Goal: Information Seeking & Learning: Learn about a topic

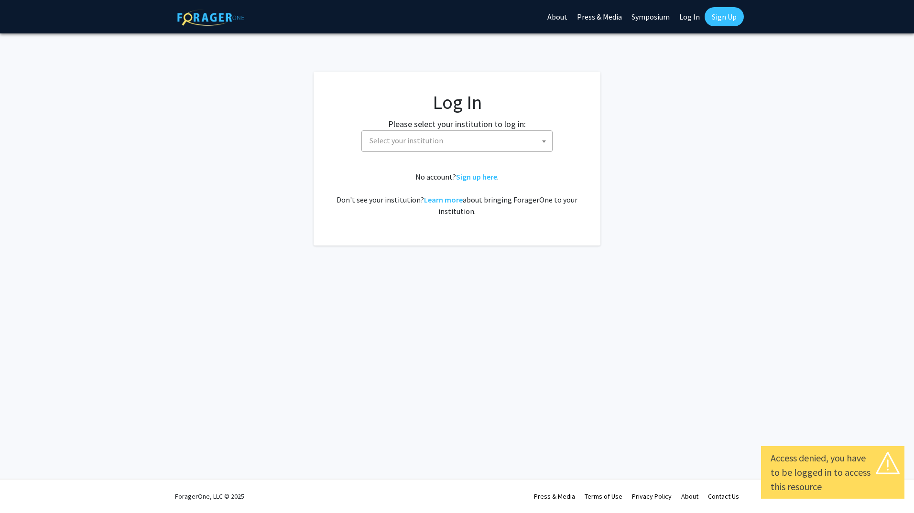
select select
click at [513, 148] on span "Select your institution" at bounding box center [459, 141] width 186 height 20
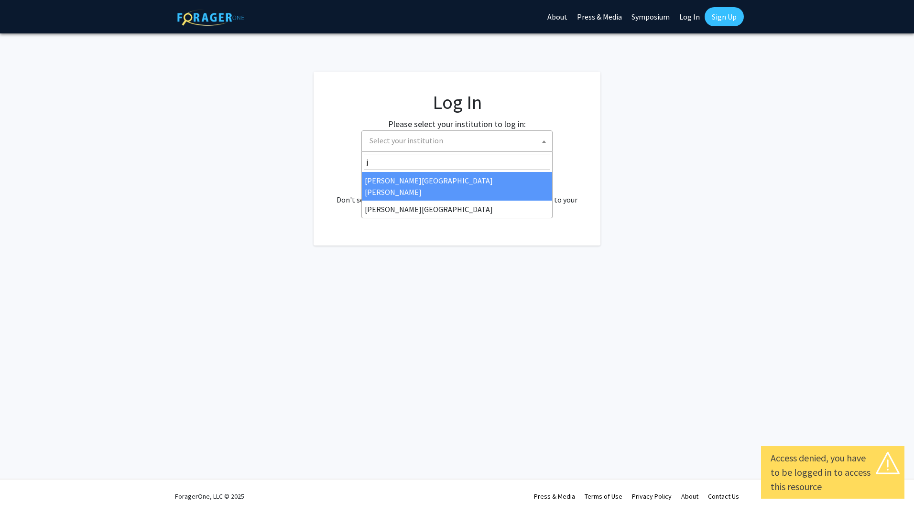
type input "j"
select select "1"
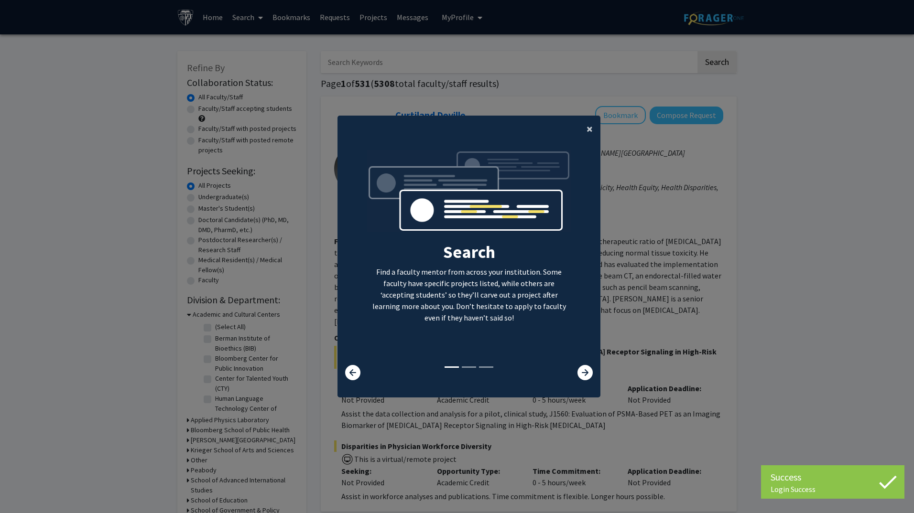
click at [588, 133] on span "×" at bounding box center [589, 128] width 6 height 15
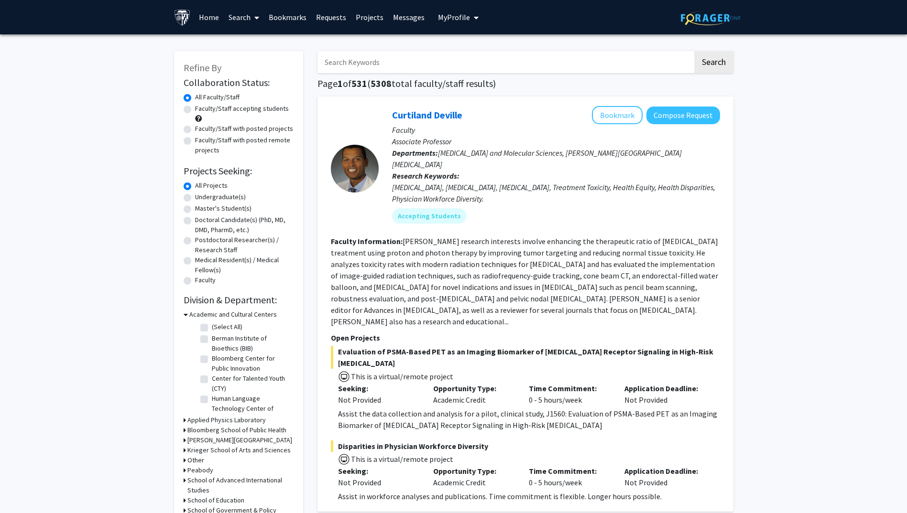
click at [195, 208] on label "Master's Student(s)" at bounding box center [223, 209] width 56 height 10
click at [195, 208] on input "Master's Student(s)" at bounding box center [198, 207] width 6 height 6
radio input "true"
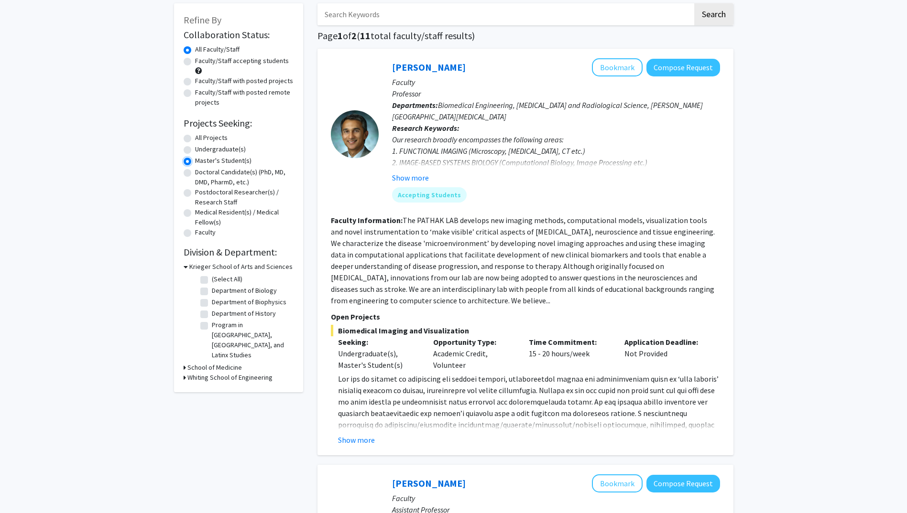
scroll to position [96, 0]
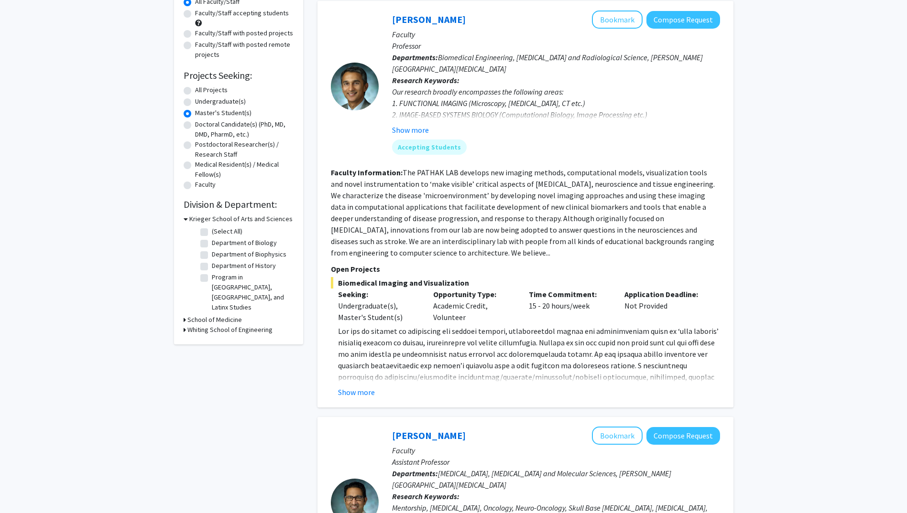
click at [184, 325] on icon at bounding box center [185, 330] width 2 height 10
click at [185, 217] on icon at bounding box center [186, 219] width 4 height 10
click at [226, 305] on label "Mechanical Engineering" at bounding box center [245, 303] width 67 height 10
click at [218, 304] on input "Mechanical Engineering" at bounding box center [215, 301] width 6 height 6
checkbox input "true"
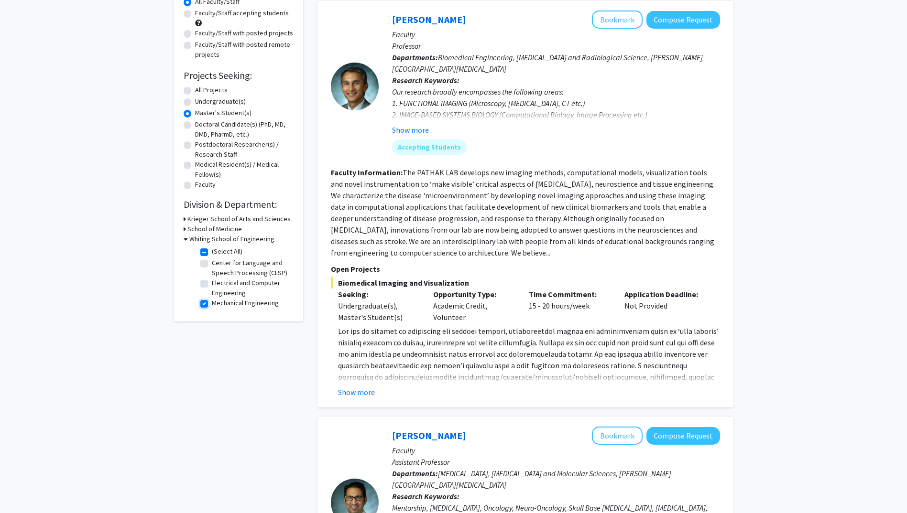
checkbox input "true"
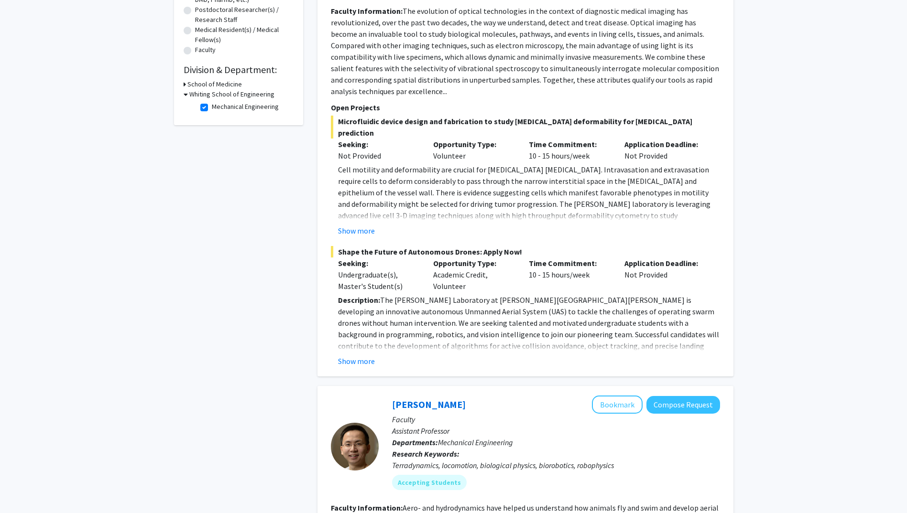
scroll to position [239, 0]
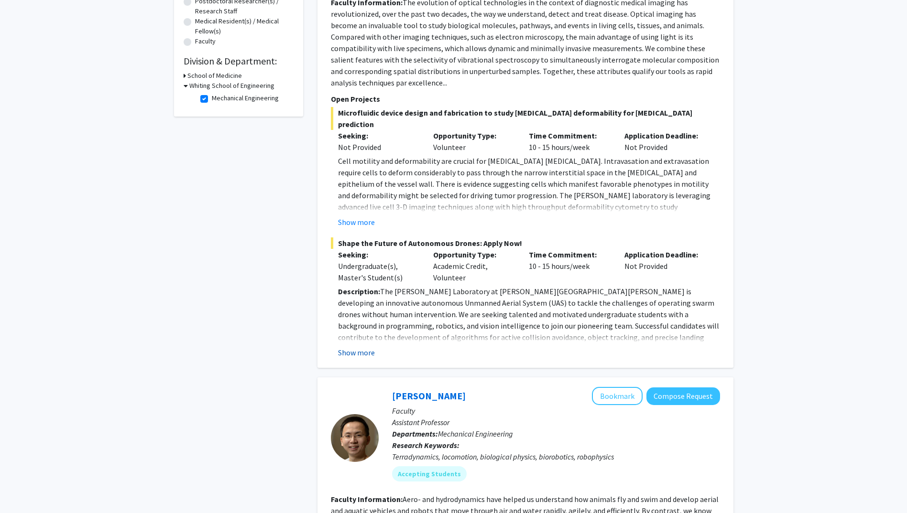
click at [355, 347] on button "Show more" at bounding box center [356, 352] width 37 height 11
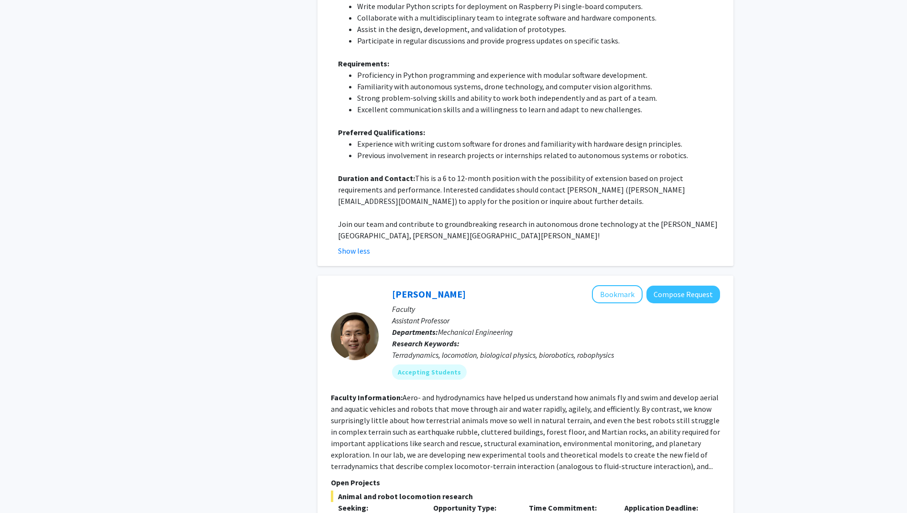
scroll to position [765, 0]
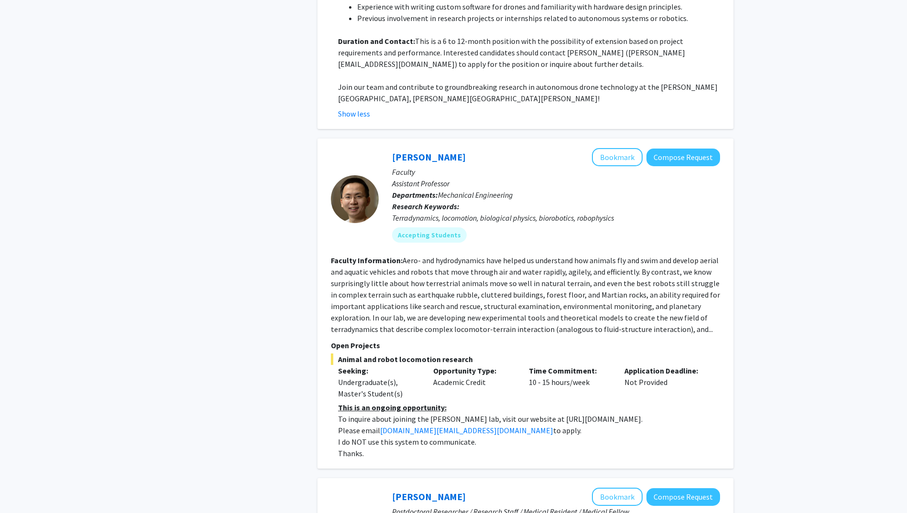
click at [676, 309] on fg-read-more "Aero- and hydrodynamics have helped us understand how animals fly and swim and …" at bounding box center [525, 295] width 389 height 78
click at [348, 340] on p "Open Projects" at bounding box center [525, 345] width 389 height 11
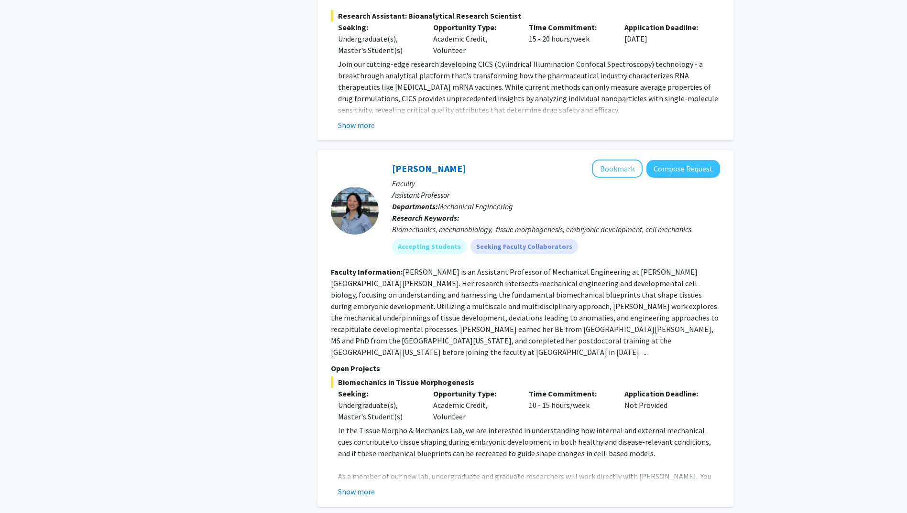
scroll to position [1721, 0]
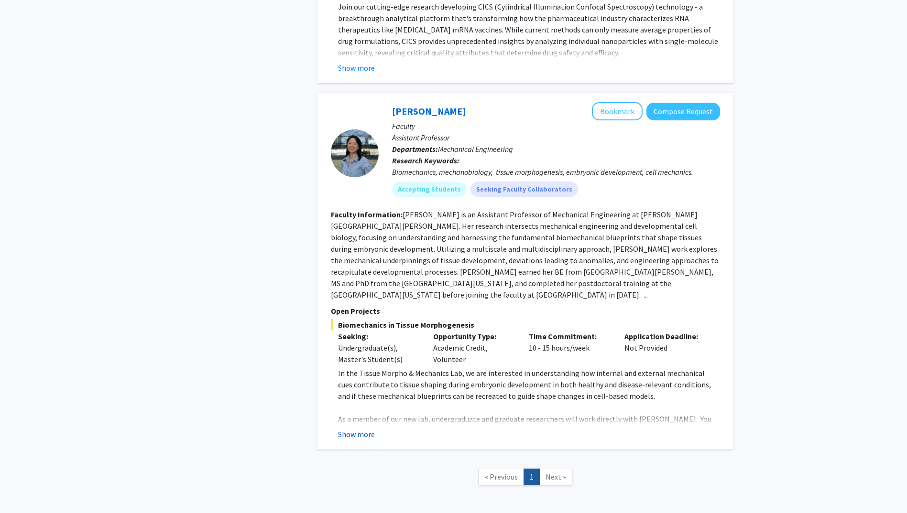
click at [352, 429] on button "Show more" at bounding box center [356, 434] width 37 height 11
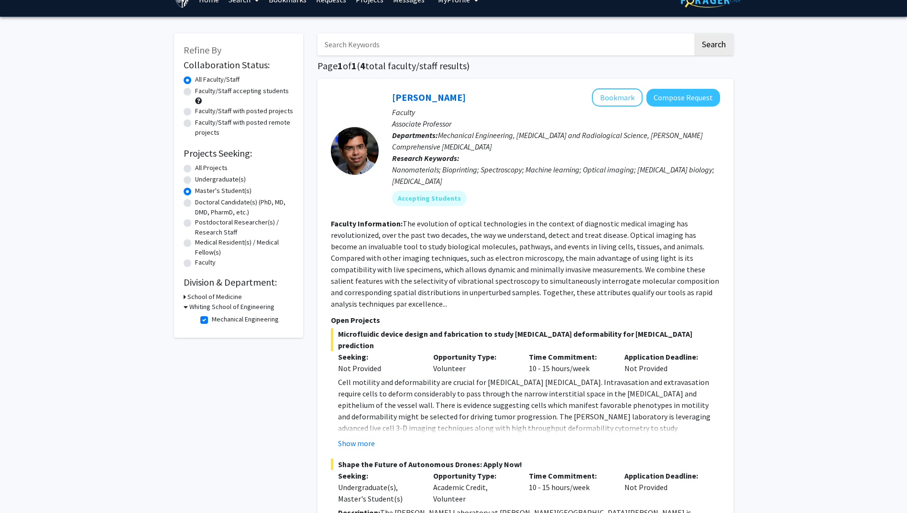
scroll to position [0, 0]
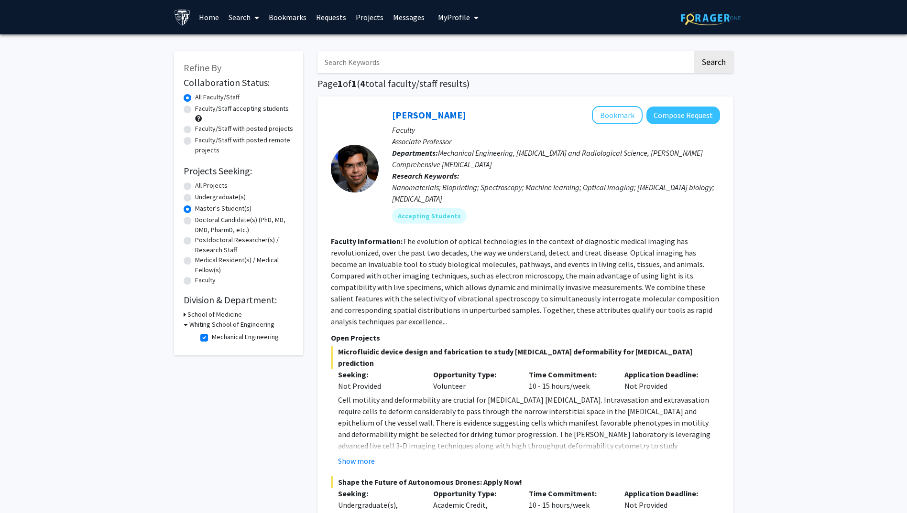
click at [212, 337] on label "Mechanical Engineering" at bounding box center [245, 337] width 67 height 10
click at [212, 337] on input "Mechanical Engineering" at bounding box center [215, 335] width 6 height 6
checkbox input "false"
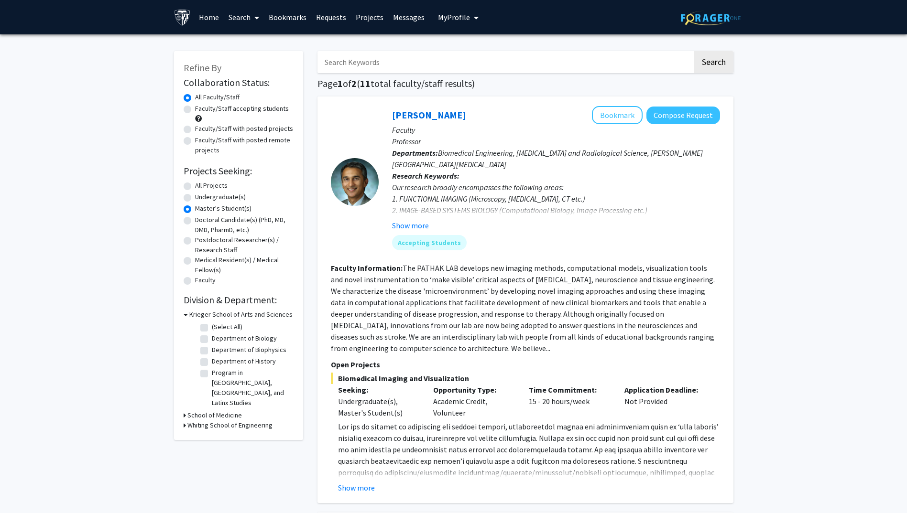
click at [186, 421] on div "Whiting School of Engineering" at bounding box center [239, 426] width 110 height 10
click at [184, 421] on icon at bounding box center [185, 426] width 2 height 10
click at [212, 433] on label "(Select All)" at bounding box center [227, 438] width 31 height 10
click at [212, 433] on input "(Select All)" at bounding box center [215, 436] width 6 height 6
checkbox input "true"
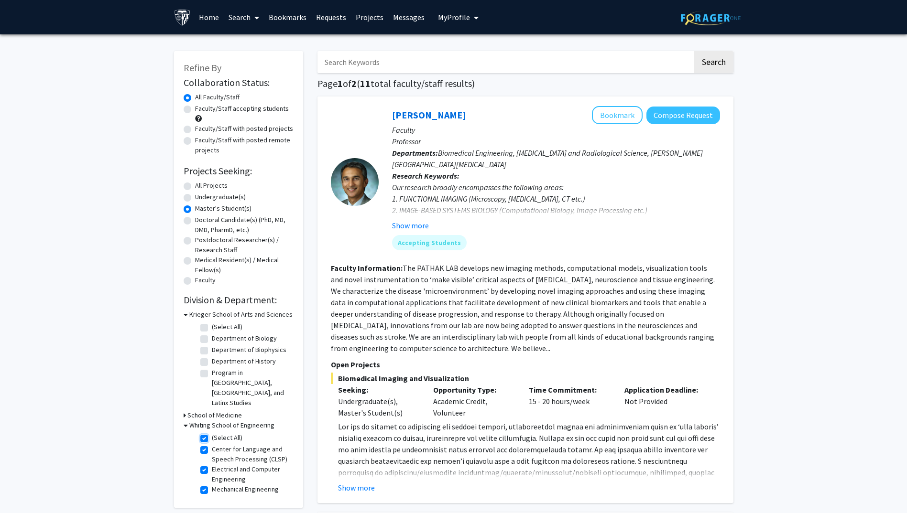
checkbox input "true"
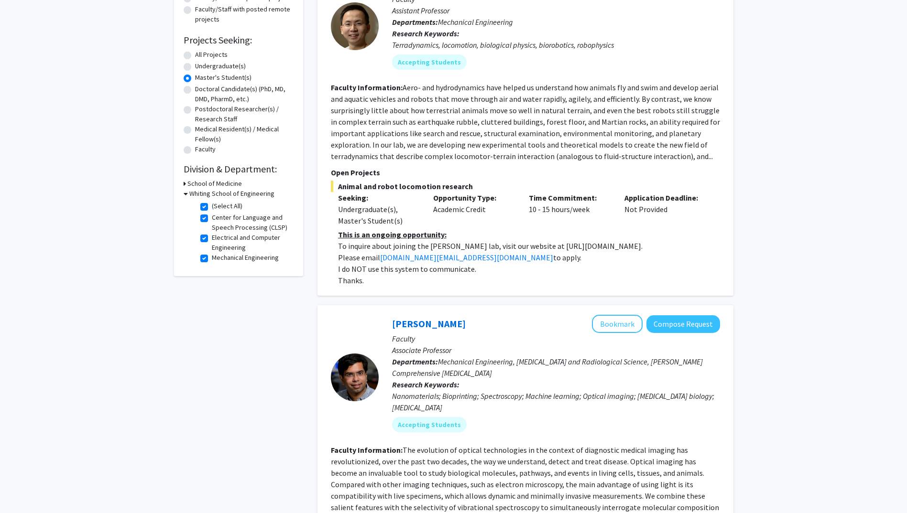
scroll to position [48, 0]
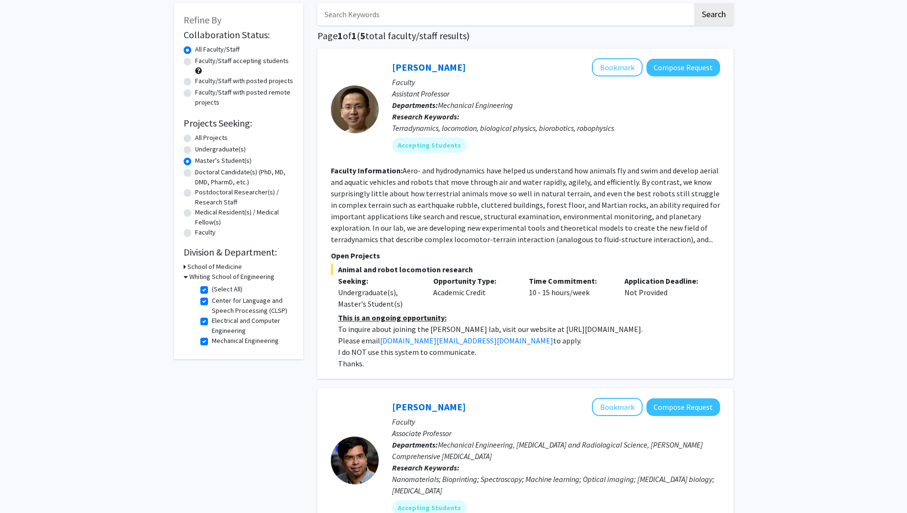
click at [195, 139] on label "All Projects" at bounding box center [211, 138] width 32 height 10
click at [195, 139] on input "All Projects" at bounding box center [198, 136] width 6 height 6
radio input "true"
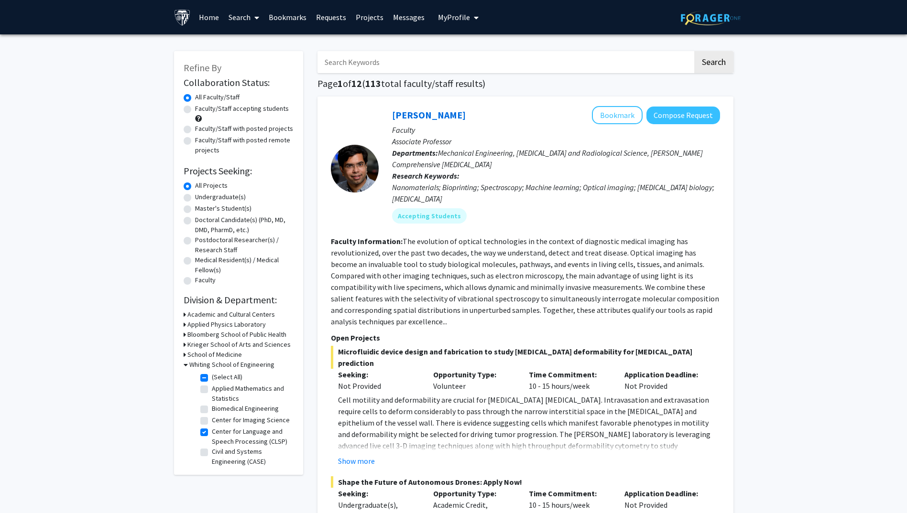
click at [212, 443] on label "Center for Language and Speech Processing (CLSP)" at bounding box center [251, 437] width 79 height 20
click at [212, 433] on input "Center for Language and Speech Processing (CLSP)" at bounding box center [215, 430] width 6 height 6
checkbox input "false"
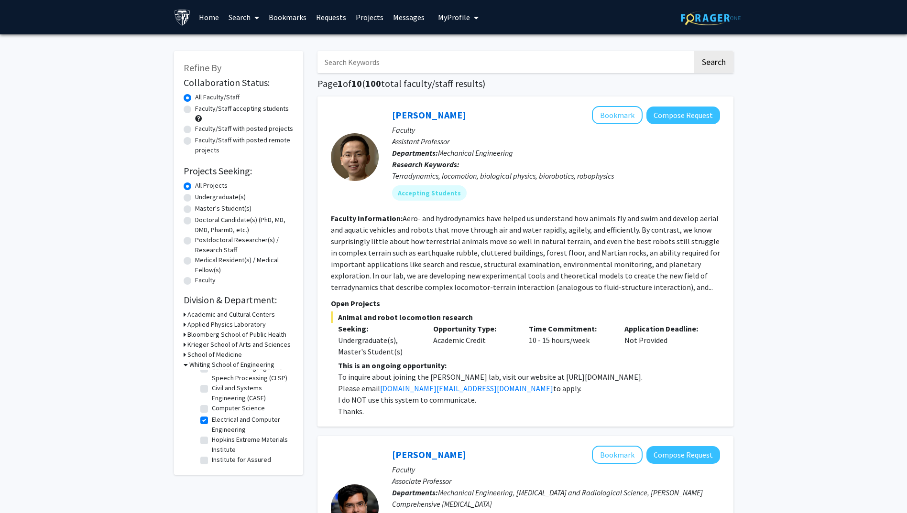
scroll to position [96, 0]
click at [212, 397] on label "Electrical and Computer Engineering" at bounding box center [251, 393] width 79 height 20
click at [212, 389] on input "Electrical and Computer Engineering" at bounding box center [215, 386] width 6 height 6
checkbox input "false"
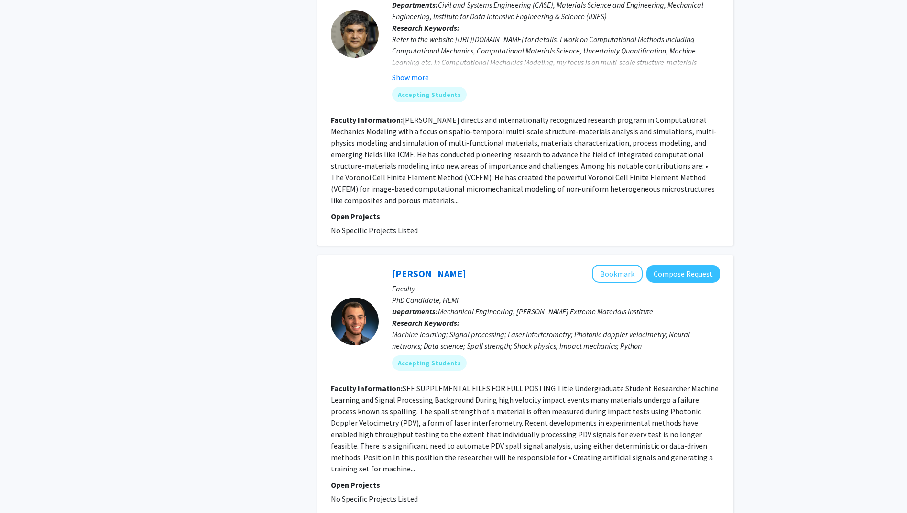
scroll to position [3057, 0]
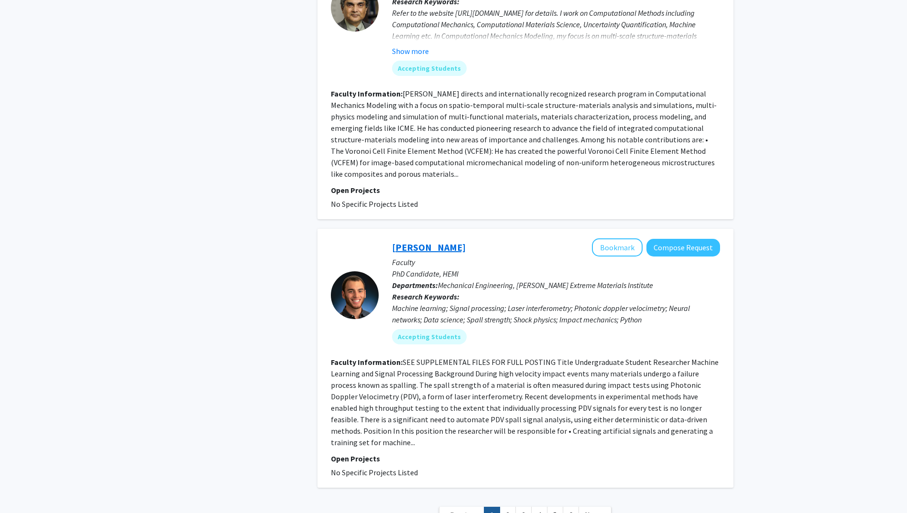
click at [435, 241] on link "[PERSON_NAME]" at bounding box center [429, 247] width 74 height 12
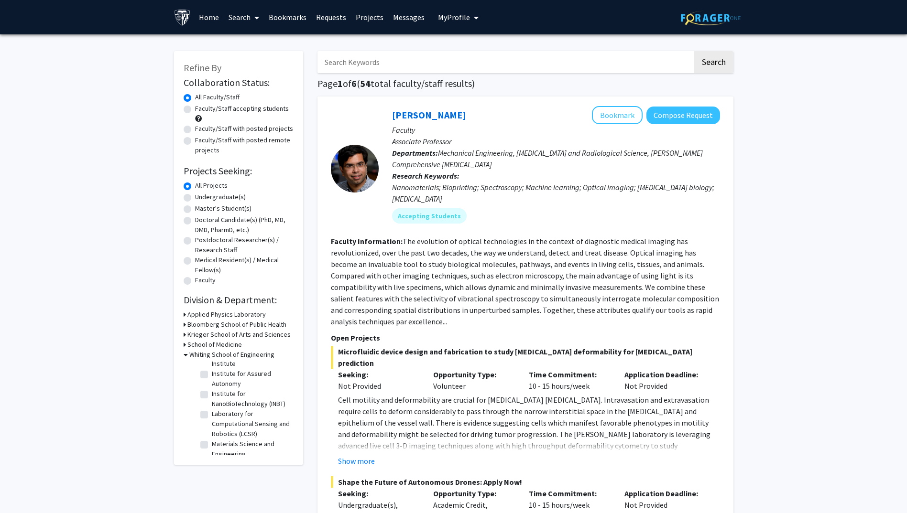
scroll to position [96, 0]
click at [212, 395] on label "Institute for NanoBioTechnology (INBT)" at bounding box center [251, 400] width 79 height 20
click at [212, 395] on input "Institute for NanoBioTechnology (INBT)" at bounding box center [215, 393] width 6 height 6
checkbox input "true"
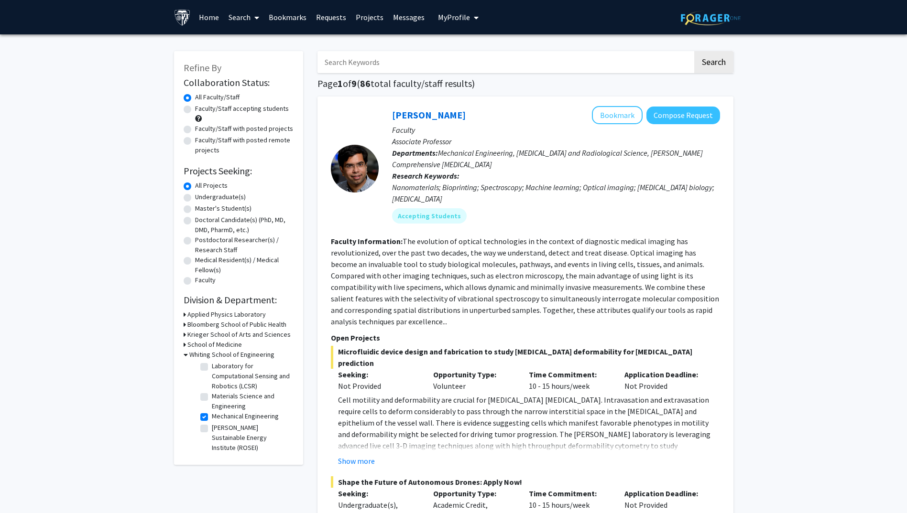
click at [212, 417] on label "Mechanical Engineering" at bounding box center [245, 417] width 67 height 10
click at [212, 417] on input "Mechanical Engineering" at bounding box center [215, 415] width 6 height 6
checkbox input "false"
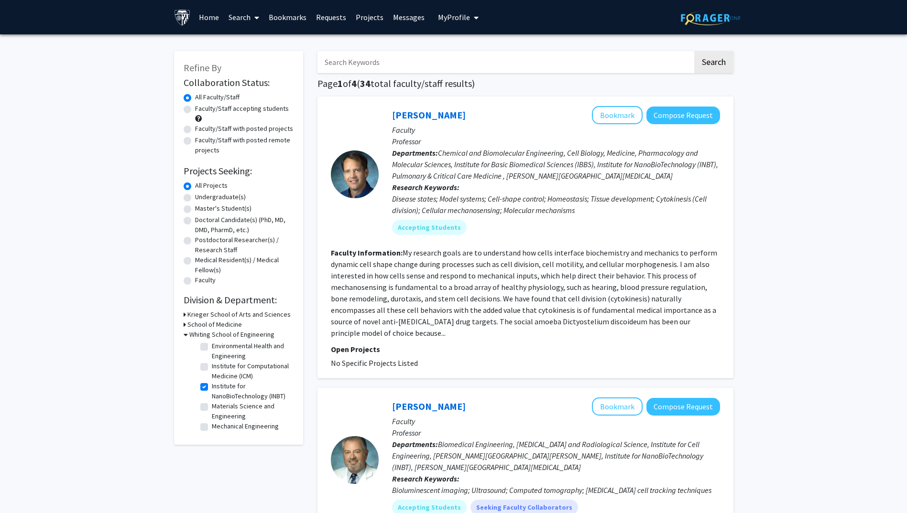
scroll to position [74, 0]
click at [212, 381] on label "Institute for NanoBioTechnology (INBT)" at bounding box center [251, 391] width 79 height 20
click at [212, 381] on input "Institute for NanoBioTechnology (INBT)" at bounding box center [215, 384] width 6 height 6
checkbox input "false"
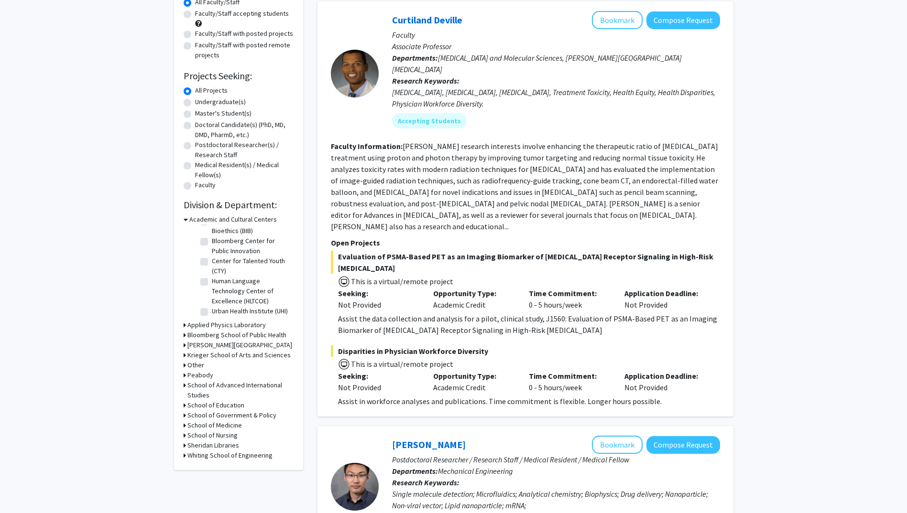
scroll to position [96, 0]
click at [189, 222] on h3 "Academic and Cultural Centers" at bounding box center [232, 219] width 87 height 10
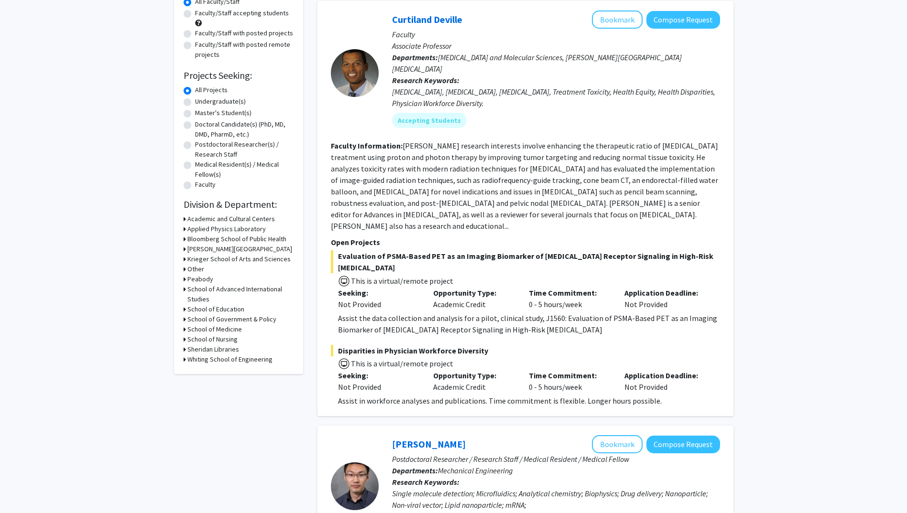
click at [181, 361] on div "Refine By Collaboration Status: Collaboration Status All Faculty/Staff Collabor…" at bounding box center [238, 165] width 129 height 419
click at [188, 363] on h3 "Whiting School of Engineering" at bounding box center [229, 360] width 85 height 10
click at [212, 373] on label "Engineering for Professionals" at bounding box center [251, 363] width 79 height 20
click at [212, 359] on input "Engineering for Professionals" at bounding box center [215, 356] width 6 height 6
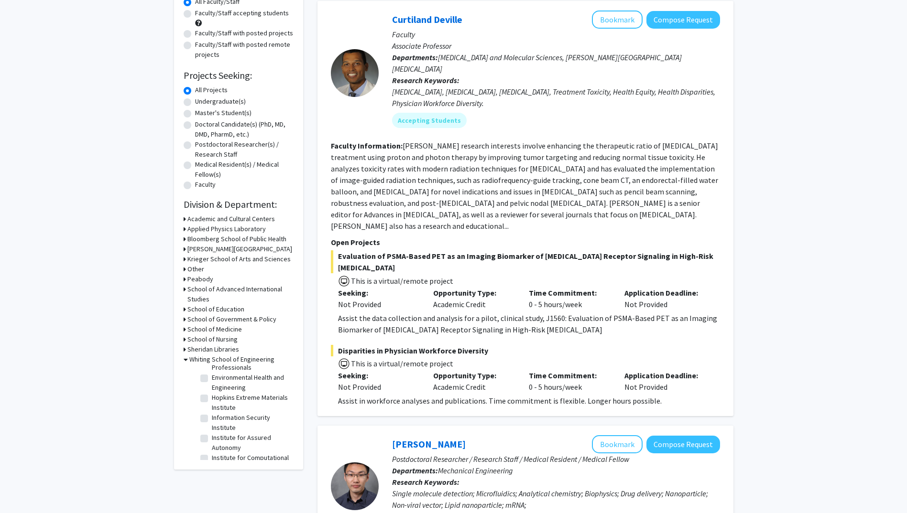
checkbox input "true"
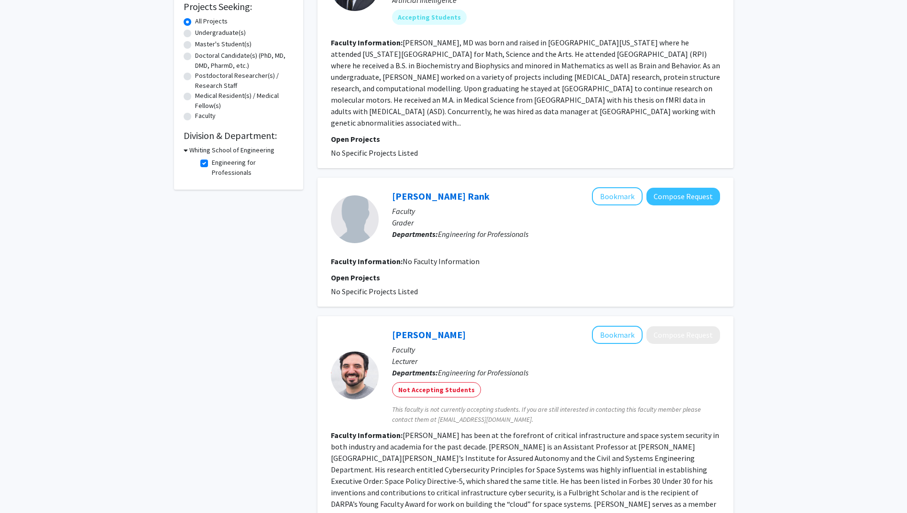
scroll to position [96, 0]
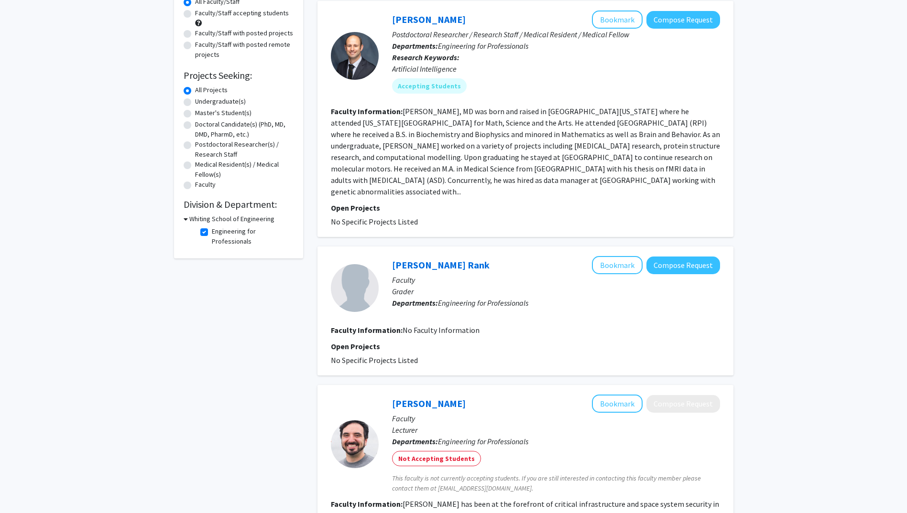
click at [206, 238] on fg-checkbox "Engineering for Professionals Engineering for Professionals" at bounding box center [245, 237] width 91 height 20
click at [212, 230] on label "Engineering for Professionals" at bounding box center [251, 237] width 79 height 20
click at [212, 230] on input "Engineering for Professionals" at bounding box center [215, 230] width 6 height 6
checkbox input "false"
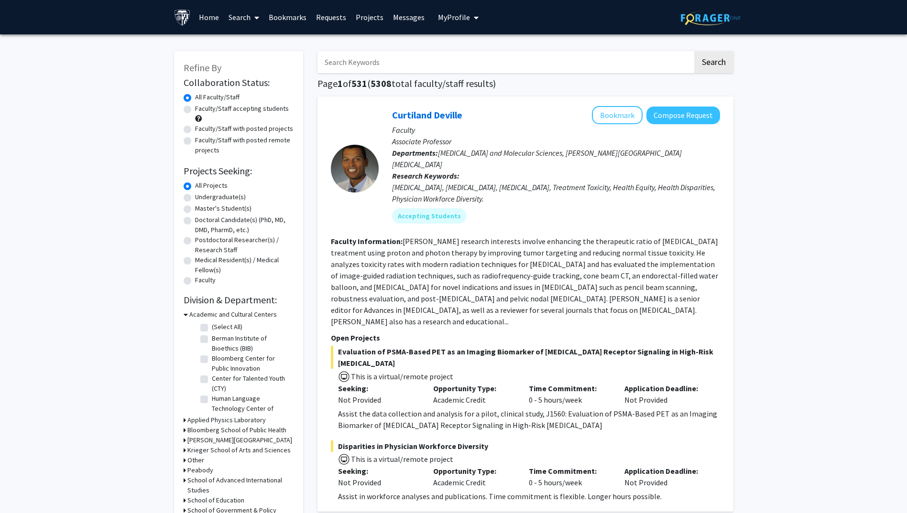
scroll to position [31, 0]
click at [184, 314] on icon at bounding box center [186, 315] width 4 height 10
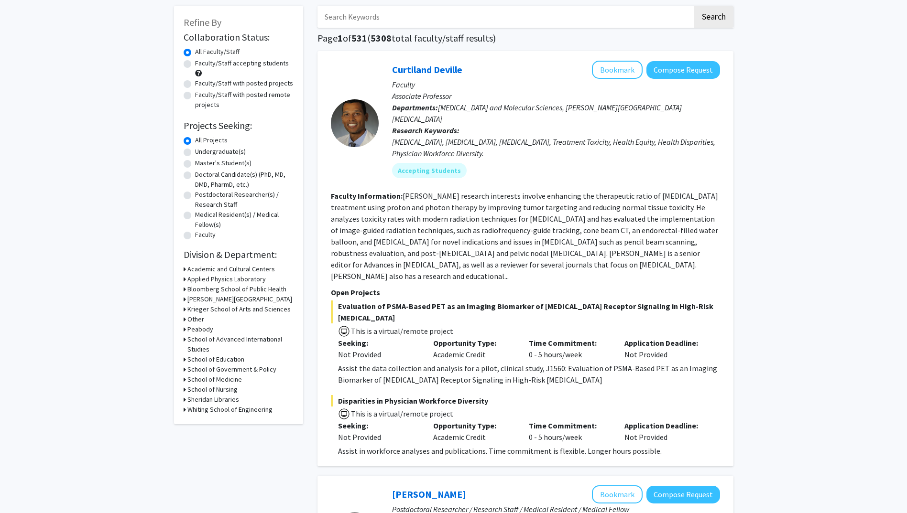
scroll to position [96, 0]
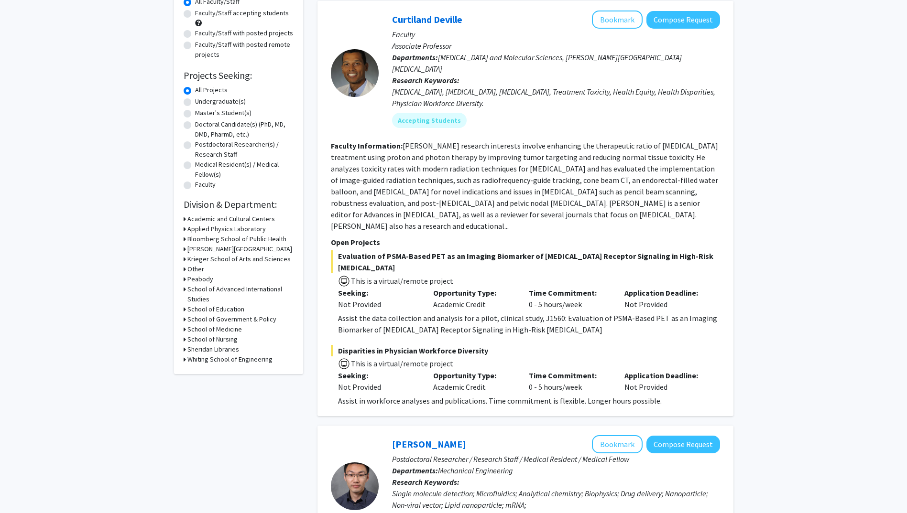
click at [199, 362] on h3 "Whiting School of Engineering" at bounding box center [229, 360] width 85 height 10
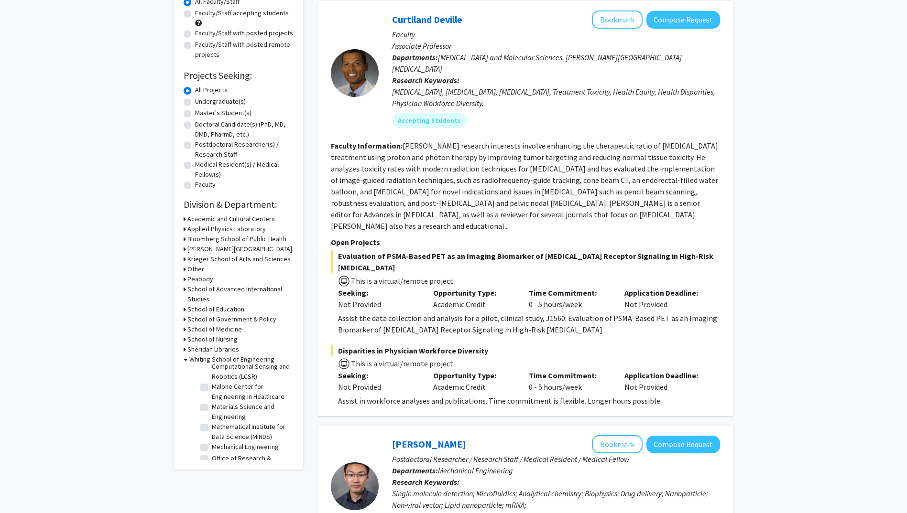
scroll to position [423, 0]
click at [227, 363] on label "Laboratory for Computational Sensing and Robotics (LCSR)" at bounding box center [251, 348] width 79 height 30
click at [218, 339] on input "Laboratory for Computational Sensing and Robotics (LCSR)" at bounding box center [215, 336] width 6 height 6
checkbox input "true"
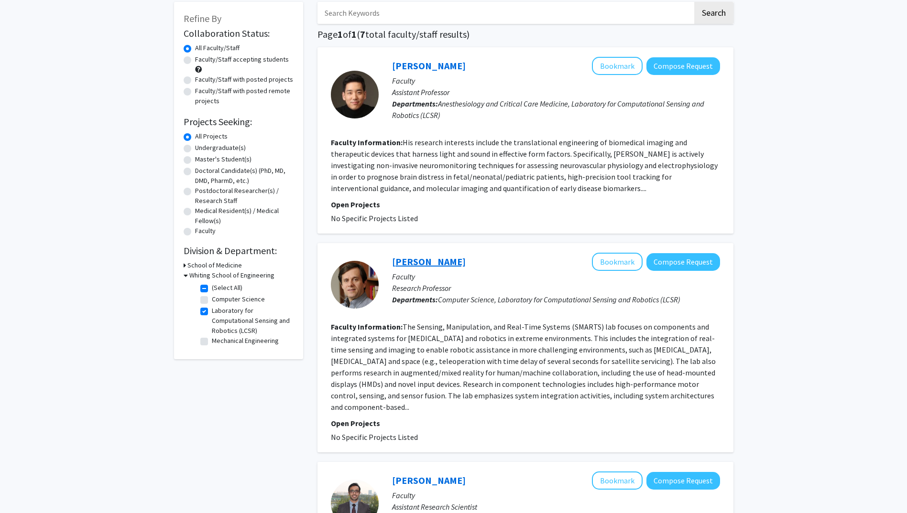
scroll to position [48, 0]
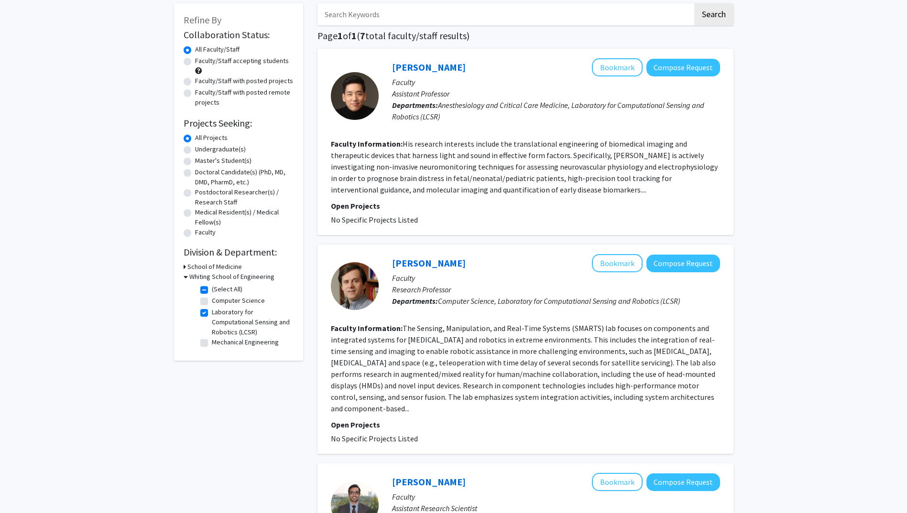
click at [212, 342] on label "Mechanical Engineering" at bounding box center [245, 342] width 67 height 10
click at [212, 342] on input "Mechanical Engineering" at bounding box center [215, 340] width 6 height 6
checkbox input "true"
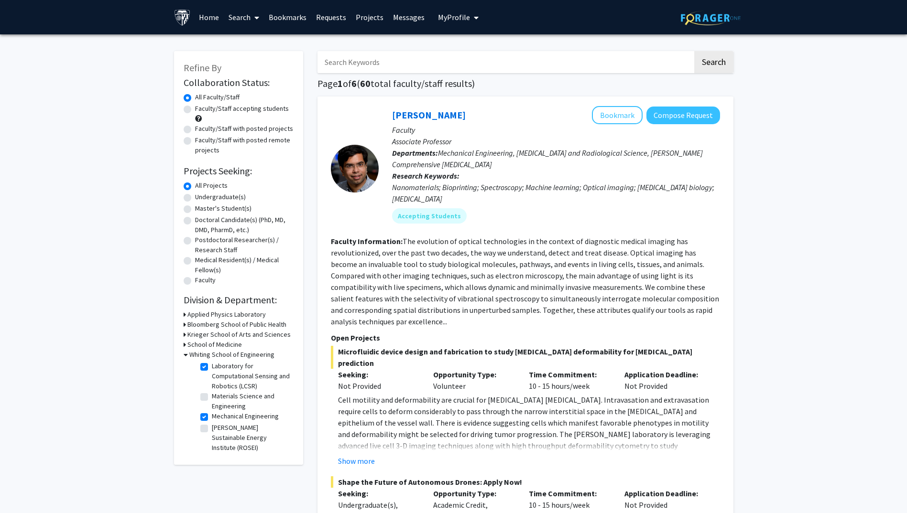
scroll to position [154, 0]
click at [212, 430] on label "[PERSON_NAME] Sustainable Energy Institute (ROSEI)" at bounding box center [251, 438] width 79 height 30
click at [212, 429] on input "[PERSON_NAME] Sustainable Energy Institute (ROSEI)" at bounding box center [215, 426] width 6 height 6
checkbox input "true"
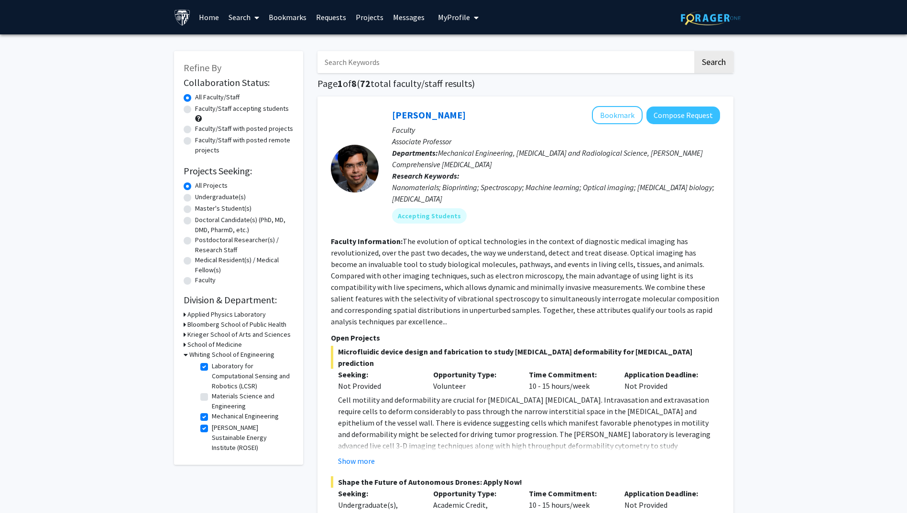
click at [212, 366] on label "Laboratory for Computational Sensing and Robotics (LCSR)" at bounding box center [251, 376] width 79 height 30
click at [212, 366] on input "Laboratory for Computational Sensing and Robotics (LCSR)" at bounding box center [215, 364] width 6 height 6
checkbox input "false"
click at [212, 417] on label "Mechanical Engineering" at bounding box center [245, 417] width 67 height 10
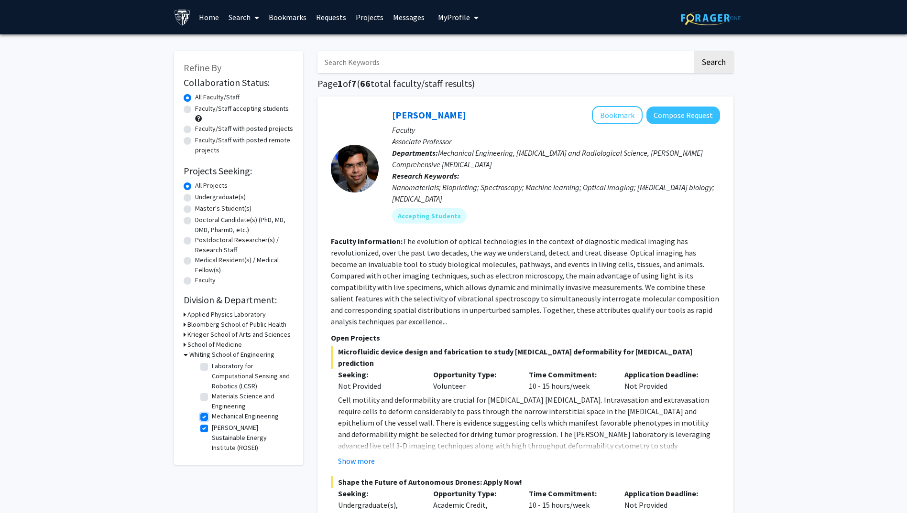
click at [212, 417] on input "Mechanical Engineering" at bounding box center [215, 415] width 6 height 6
checkbox input "false"
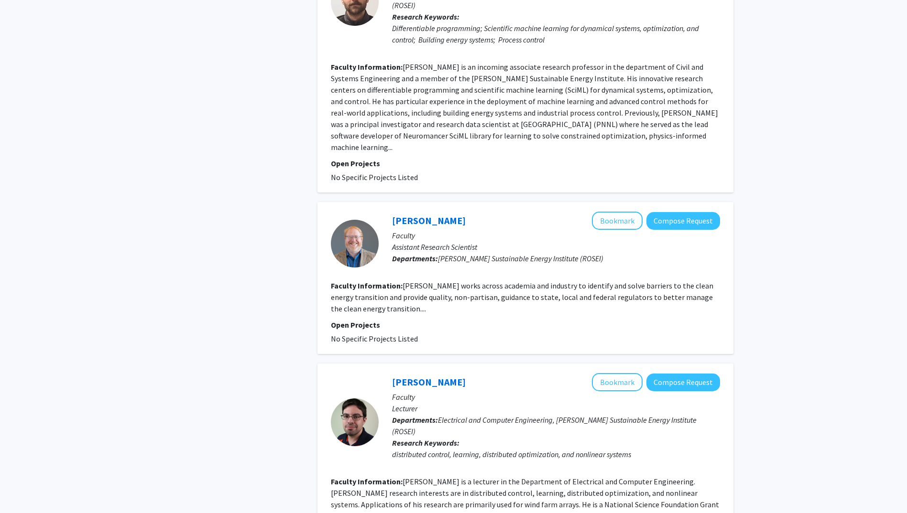
scroll to position [1434, 0]
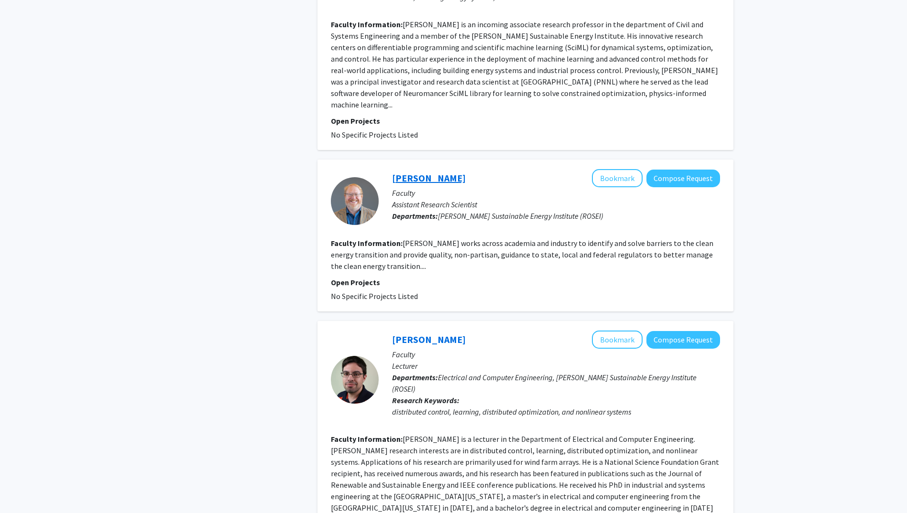
click at [447, 172] on link "[PERSON_NAME]" at bounding box center [429, 178] width 74 height 12
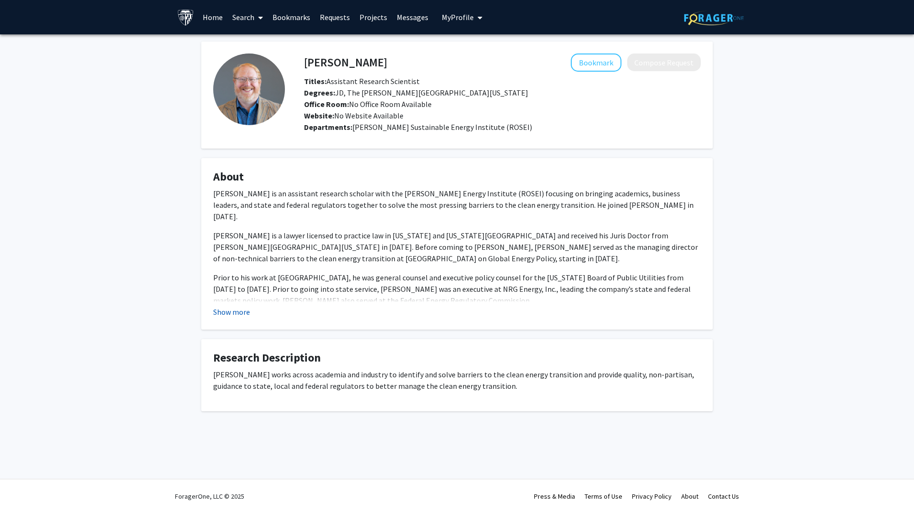
click at [237, 312] on button "Show more" at bounding box center [231, 311] width 37 height 11
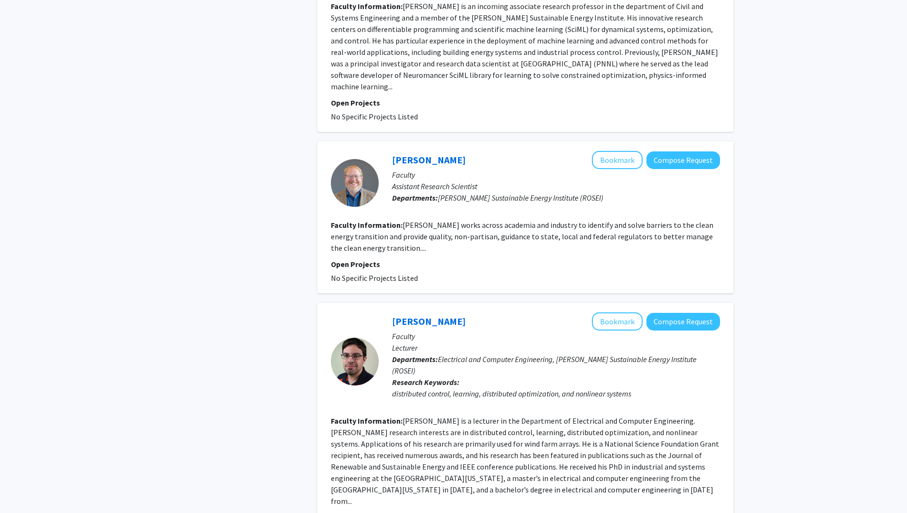
scroll to position [1482, 0]
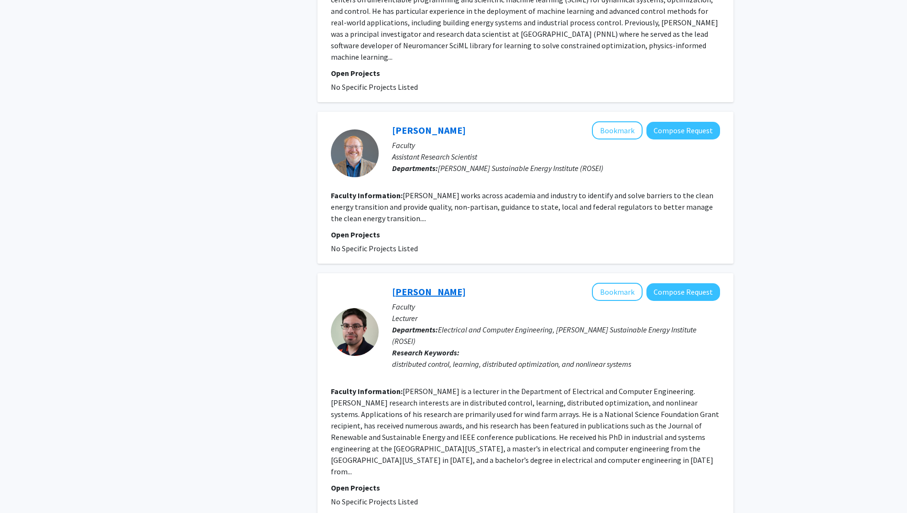
click at [433, 286] on link "[PERSON_NAME]" at bounding box center [429, 292] width 74 height 12
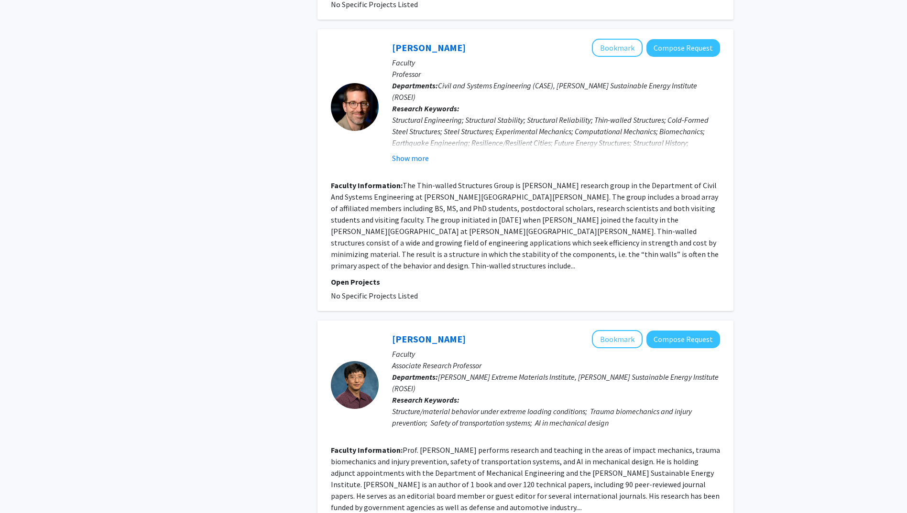
scroll to position [2010, 0]
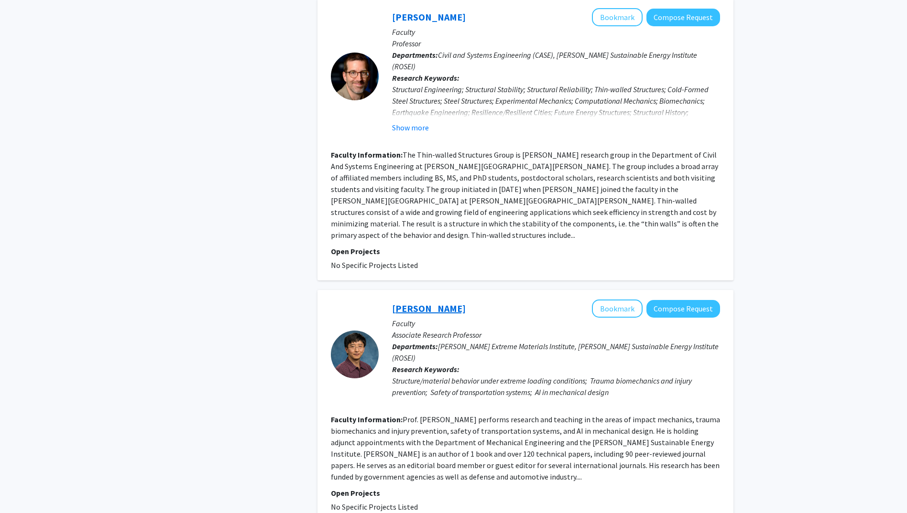
click at [417, 303] on link "[PERSON_NAME]" at bounding box center [429, 309] width 74 height 12
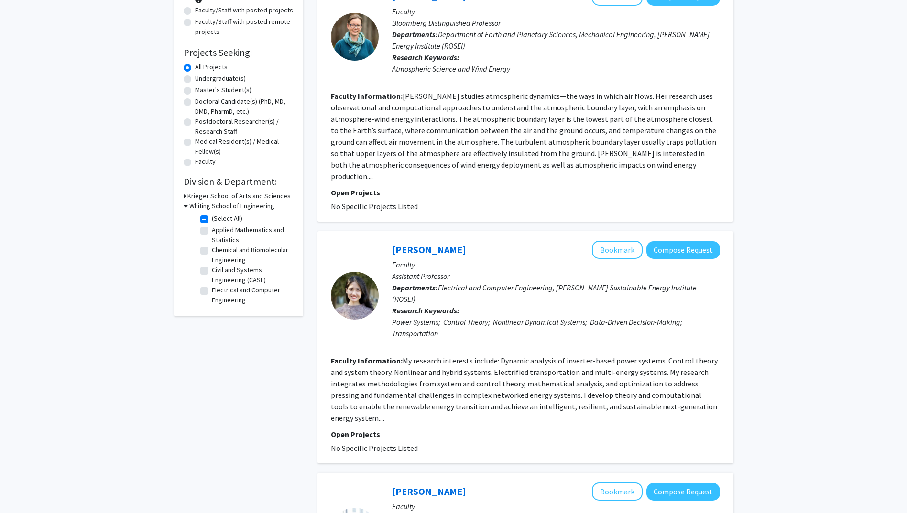
scroll to position [191, 0]
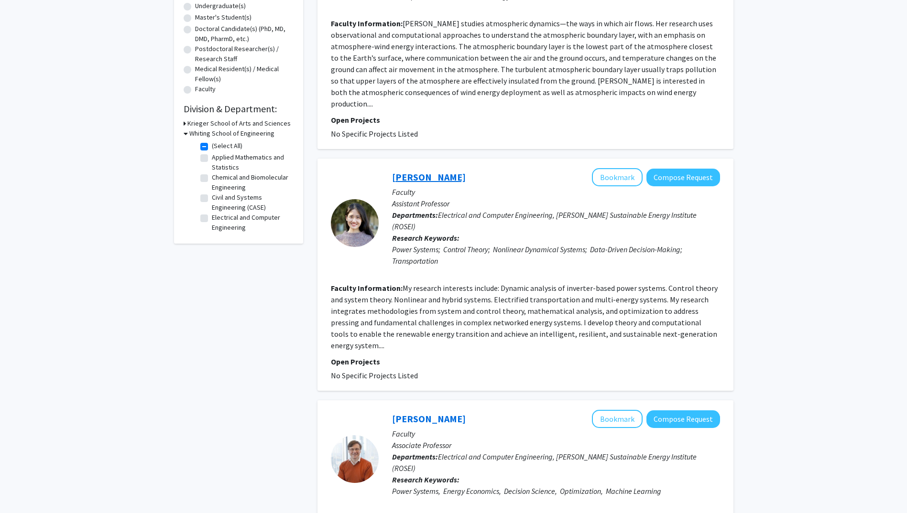
click at [424, 171] on link "[PERSON_NAME]" at bounding box center [429, 177] width 74 height 12
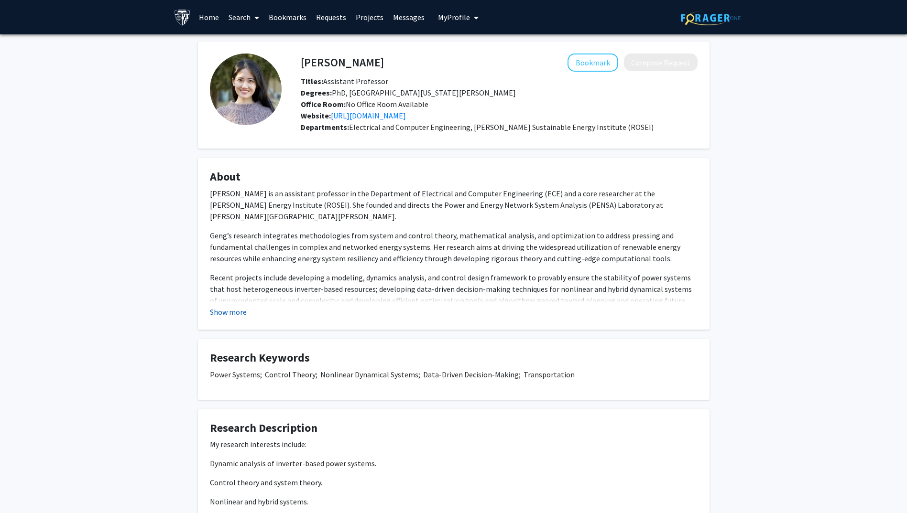
click at [239, 308] on fg-read-more "[PERSON_NAME] is an assistant professor in the Department of Electrical and Com…" at bounding box center [453, 253] width 487 height 130
click at [237, 311] on button "Show more" at bounding box center [228, 311] width 37 height 11
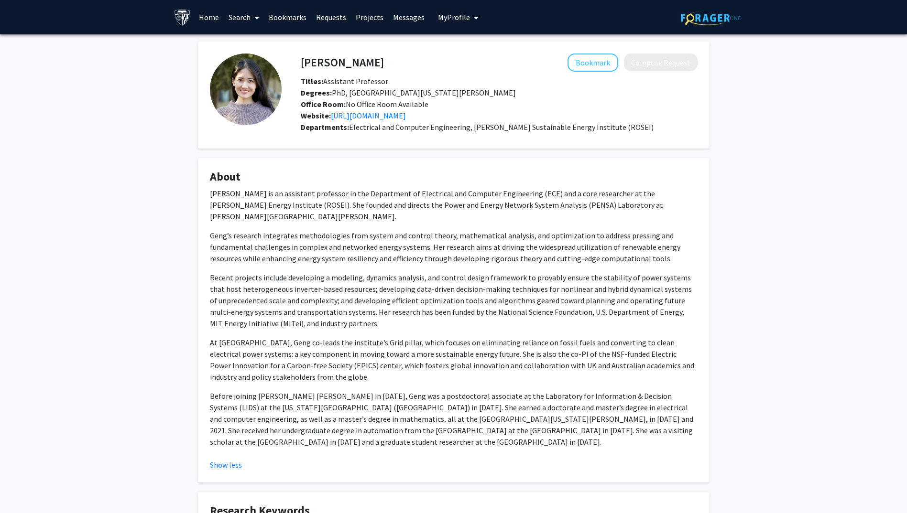
click at [856, 168] on div "[PERSON_NAME] Bookmark Compose Request Titles: Assistant Professor Degrees: PhD…" at bounding box center [453, 399] width 907 height 730
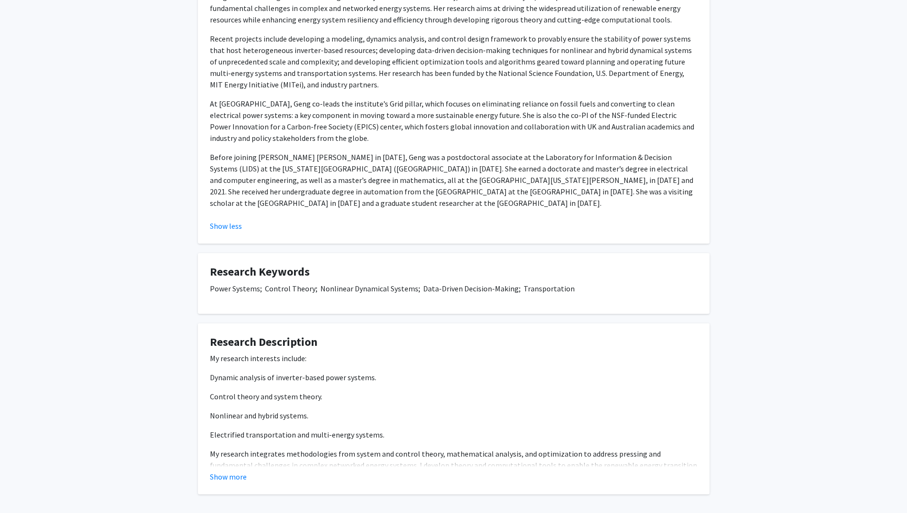
scroll to position [269, 0]
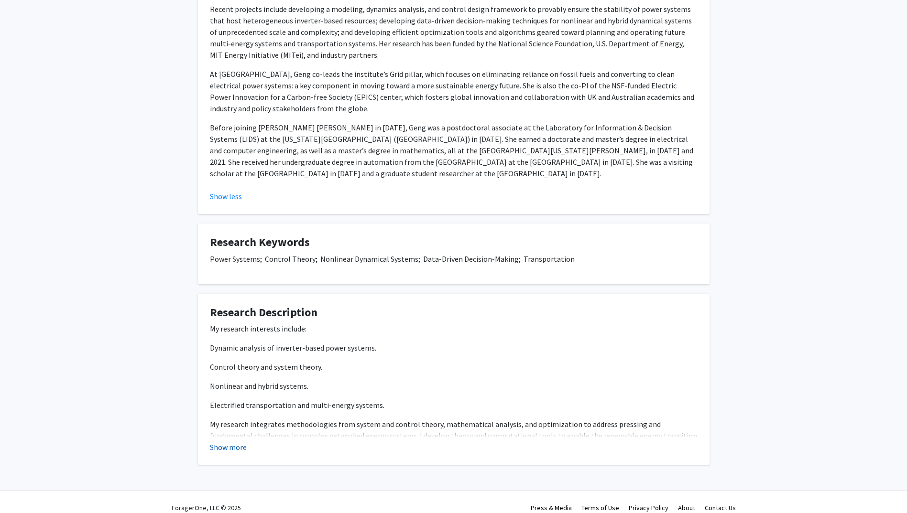
click at [244, 442] on button "Show more" at bounding box center [228, 447] width 37 height 11
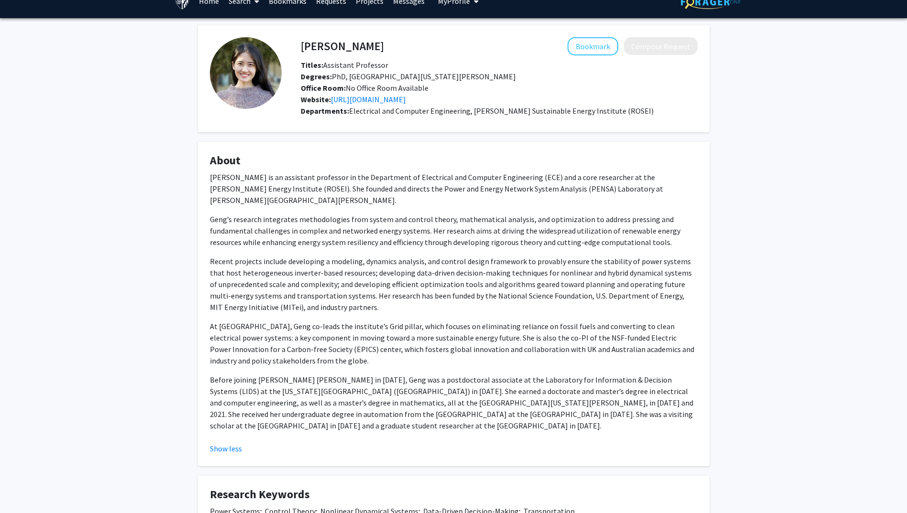
scroll to position [0, 0]
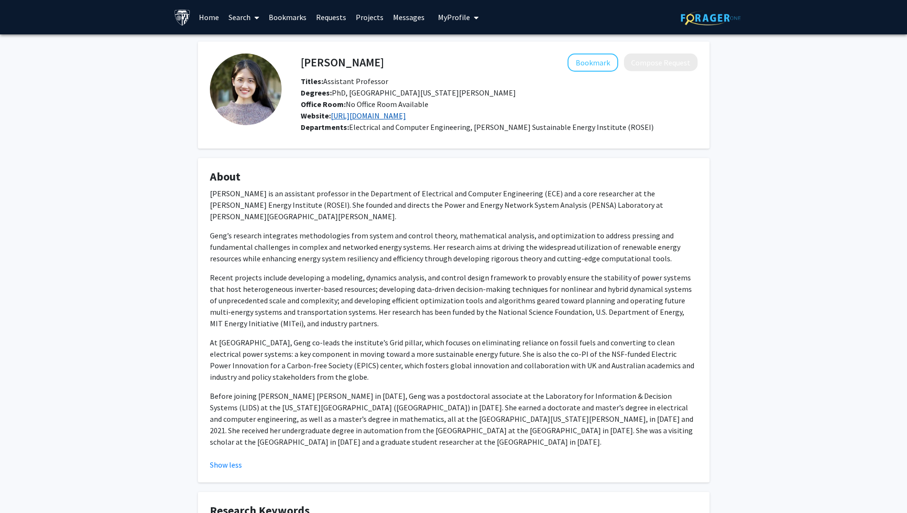
click at [368, 115] on link "[URL][DOMAIN_NAME]" at bounding box center [368, 116] width 75 height 10
